Goal: Task Accomplishment & Management: Use online tool/utility

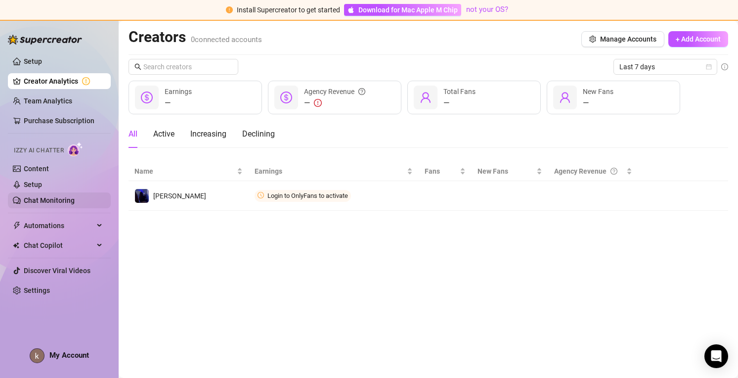
click at [54, 196] on link "Chat Monitoring" at bounding box center [49, 200] width 51 height 8
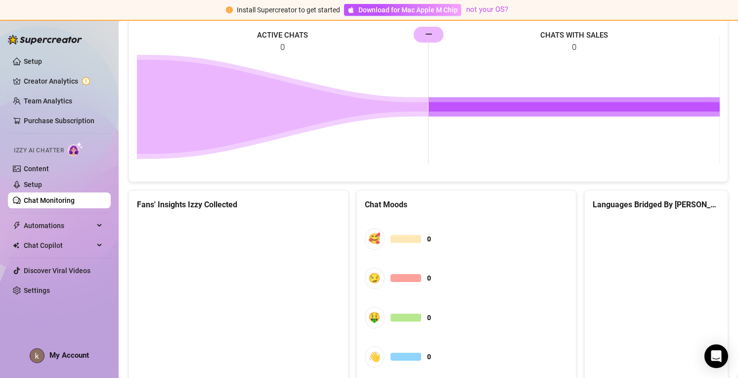
scroll to position [533, 0]
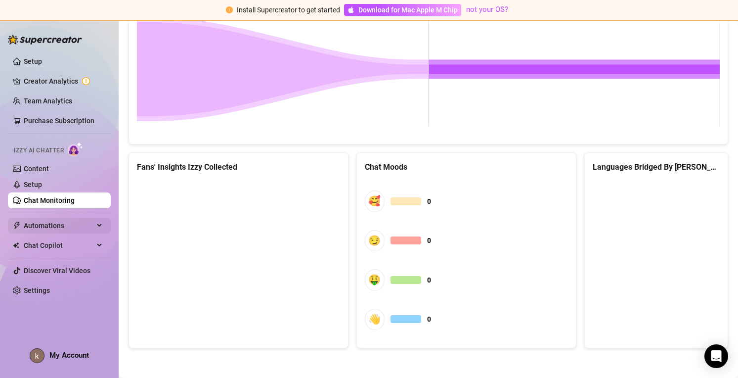
click at [74, 224] on span "Automations" at bounding box center [59, 226] width 70 height 16
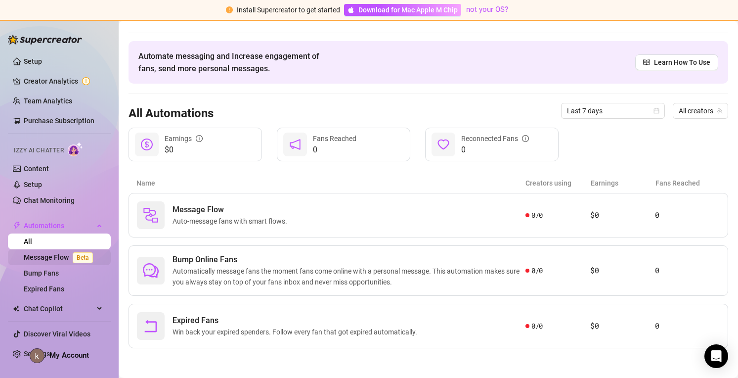
click at [58, 255] on link "Message Flow Beta" at bounding box center [60, 257] width 73 height 8
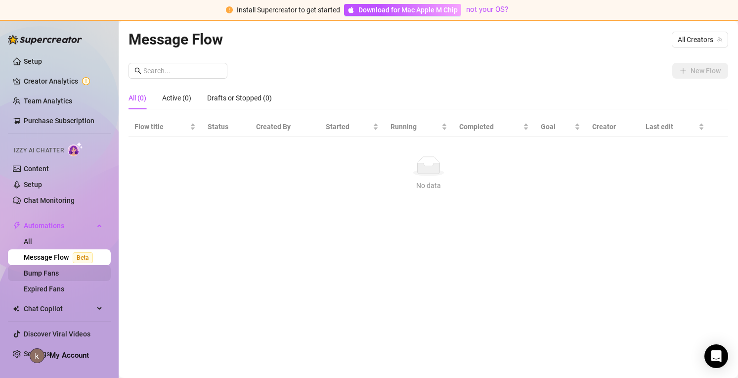
click at [58, 271] on link "Bump Fans" at bounding box center [41, 273] width 35 height 8
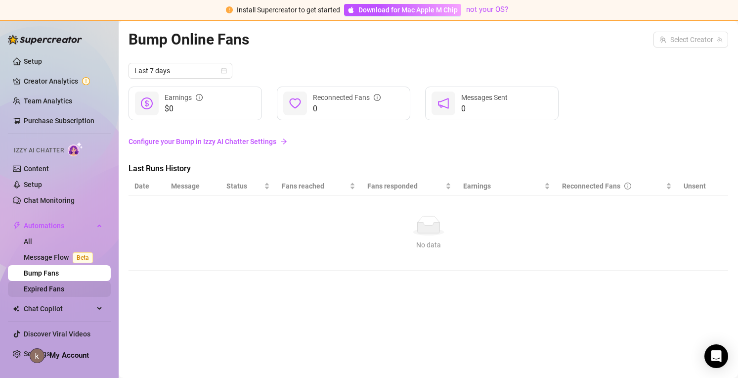
click at [60, 287] on link "Expired Fans" at bounding box center [44, 289] width 41 height 8
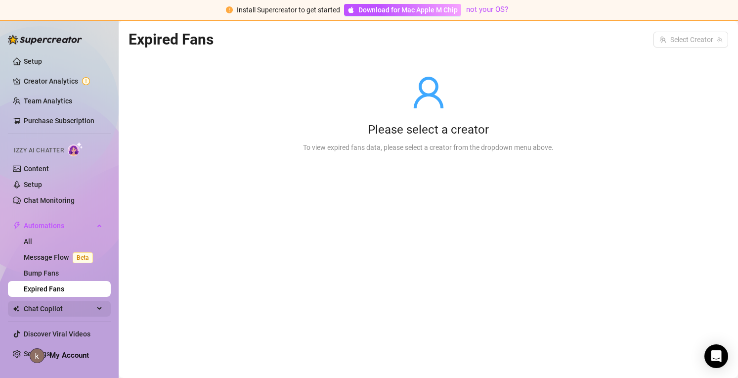
click at [60, 303] on span "Chat Copilot" at bounding box center [59, 309] width 70 height 16
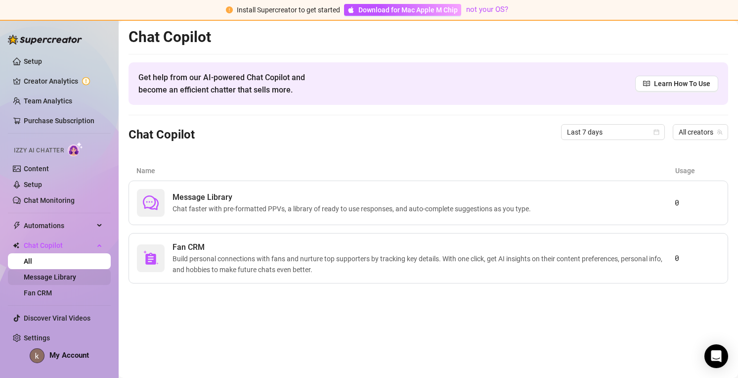
click at [72, 279] on link "Message Library" at bounding box center [50, 277] width 52 height 8
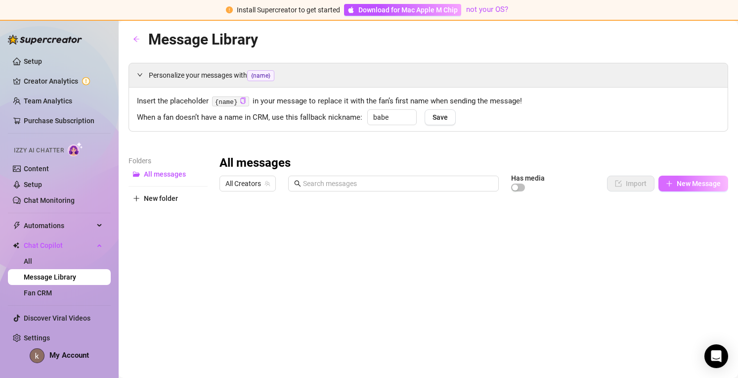
click at [701, 182] on span "New Message" at bounding box center [699, 184] width 44 height 8
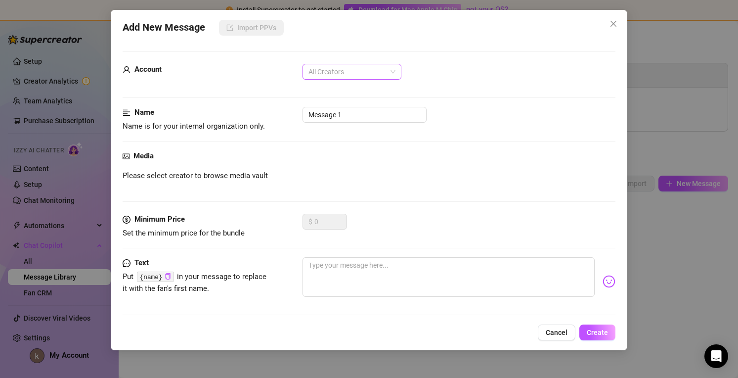
click at [338, 72] on span "All Creators" at bounding box center [352, 71] width 87 height 15
click at [334, 89] on div "All Creators" at bounding box center [352, 91] width 83 height 11
click at [334, 111] on input "Message 1" at bounding box center [365, 115] width 124 height 16
click at [328, 153] on div "Media" at bounding box center [369, 156] width 493 height 12
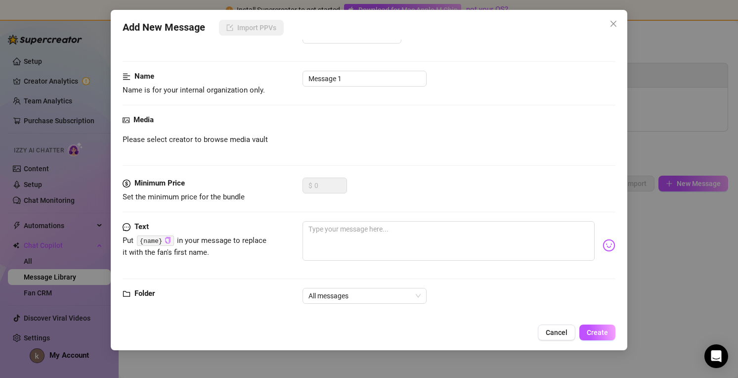
scroll to position [48, 0]
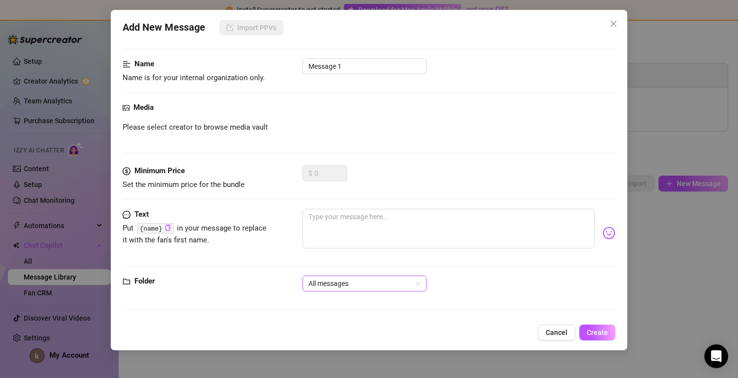
click at [360, 280] on span "All messages" at bounding box center [365, 283] width 112 height 15
click at [429, 274] on div "Text Put {name} in your message to replace it with the fan's first name." at bounding box center [369, 242] width 493 height 67
click at [555, 332] on span "Cancel" at bounding box center [557, 332] width 22 height 8
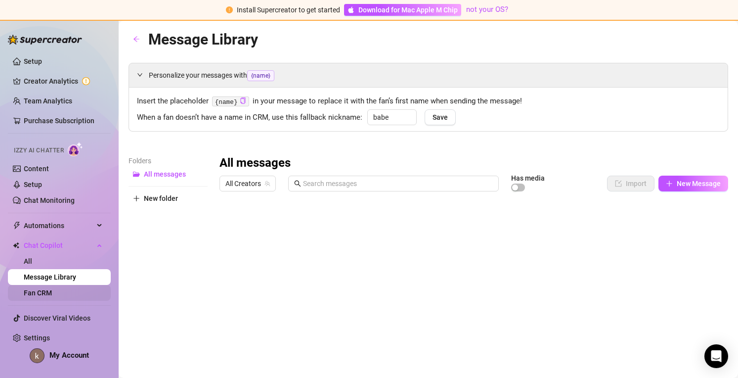
click at [52, 291] on link "Fan CRM" at bounding box center [38, 293] width 28 height 8
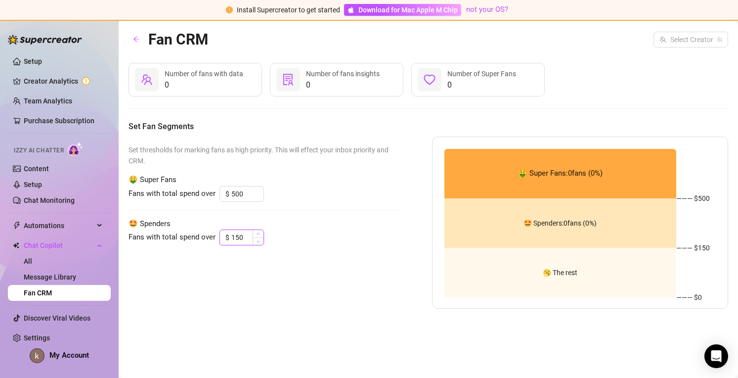
click at [244, 239] on input "150" at bounding box center [247, 237] width 32 height 15
click at [37, 102] on link "Team Analytics" at bounding box center [48, 101] width 48 height 8
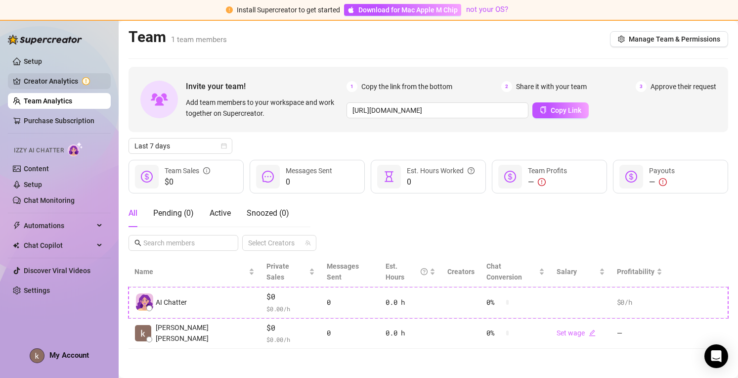
click at [50, 86] on link "Creator Analytics" at bounding box center [63, 81] width 79 height 16
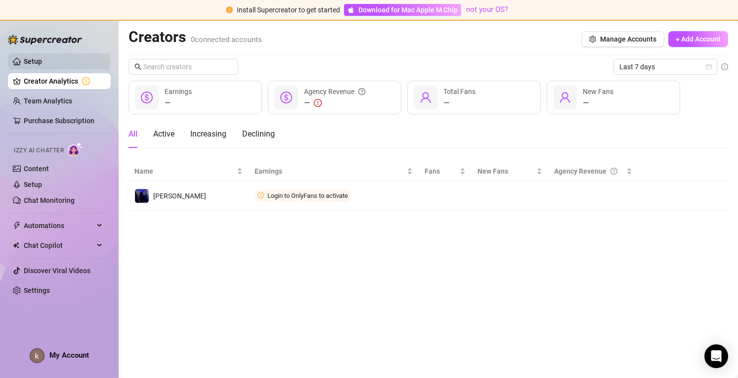
click at [42, 65] on link "Setup" at bounding box center [33, 61] width 18 height 8
